Goal: Find specific page/section: Find specific page/section

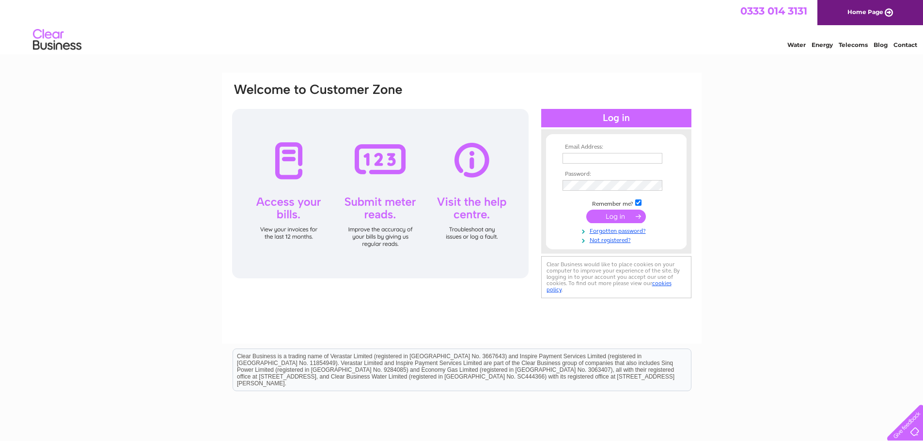
type input "admin@skipinnish.com"
click at [612, 216] on input "submit" at bounding box center [616, 217] width 60 height 14
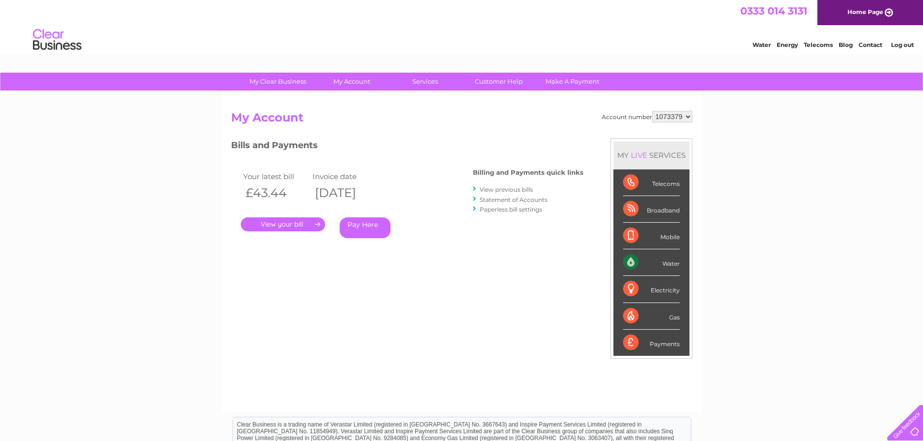
click at [284, 226] on link "." at bounding box center [283, 225] width 84 height 14
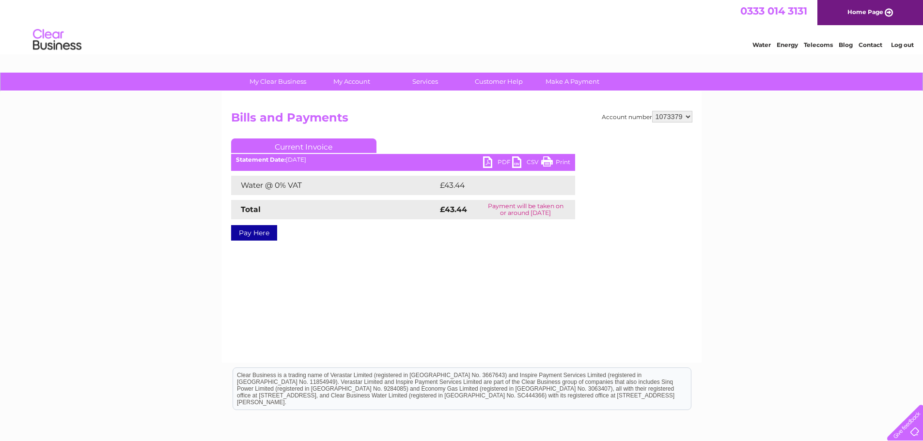
click at [489, 161] on link "PDF" at bounding box center [497, 163] width 29 height 14
